Goal: Task Accomplishment & Management: Manage account settings

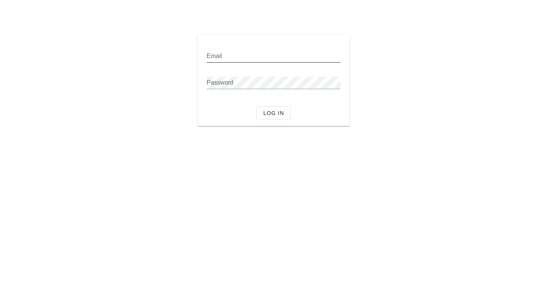
click at [228, 56] on input "Email" at bounding box center [274, 56] width 134 height 12
click at [192, 62] on div "Email Password Log in" at bounding box center [274, 80] width 450 height 100
click at [225, 46] on div "Email" at bounding box center [274, 58] width 134 height 25
click at [223, 51] on input "Email" at bounding box center [274, 56] width 134 height 12
click at [186, 67] on div "Email Password Log in" at bounding box center [274, 80] width 450 height 100
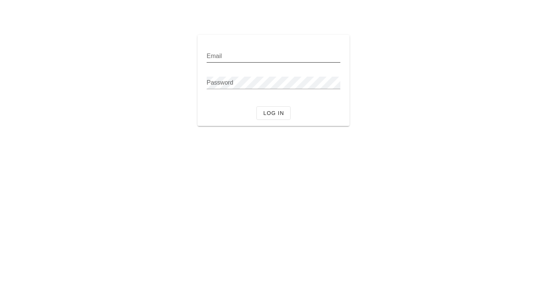
click at [219, 64] on div "Email" at bounding box center [274, 60] width 134 height 21
click at [219, 61] on input "Email" at bounding box center [274, 56] width 134 height 12
type input "sfasdf"
click at [219, 77] on div "Password" at bounding box center [274, 83] width 134 height 12
click at [284, 124] on div "Email sfasdf Password At least 8 characters Log in" at bounding box center [274, 80] width 152 height 91
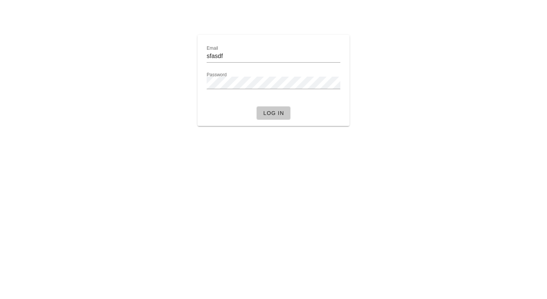
click at [283, 113] on span "Log in" at bounding box center [273, 113] width 21 height 6
click at [230, 57] on input "sfasdf" at bounding box center [274, 56] width 134 height 12
